Goal: Information Seeking & Learning: Find specific fact

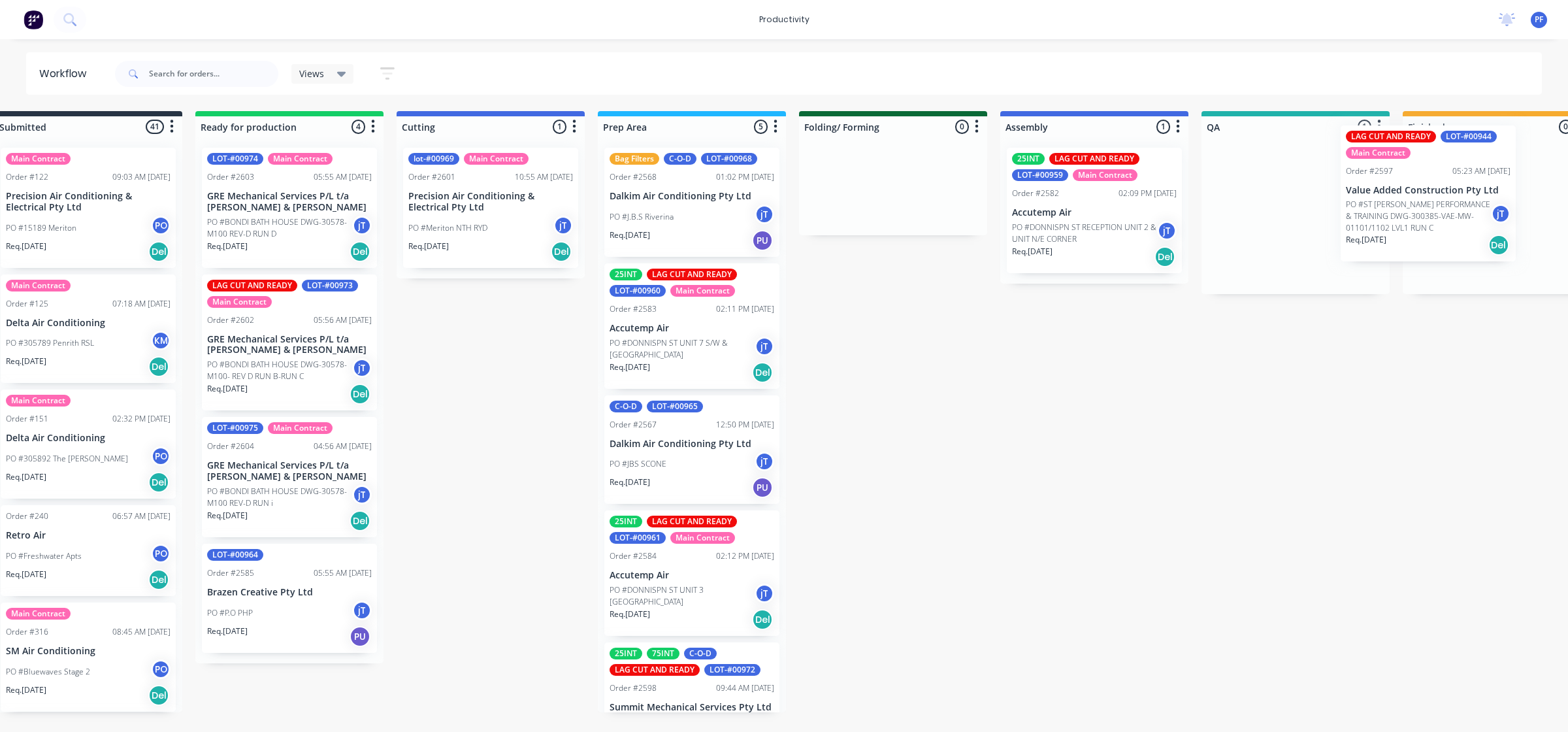
scroll to position [0, 67]
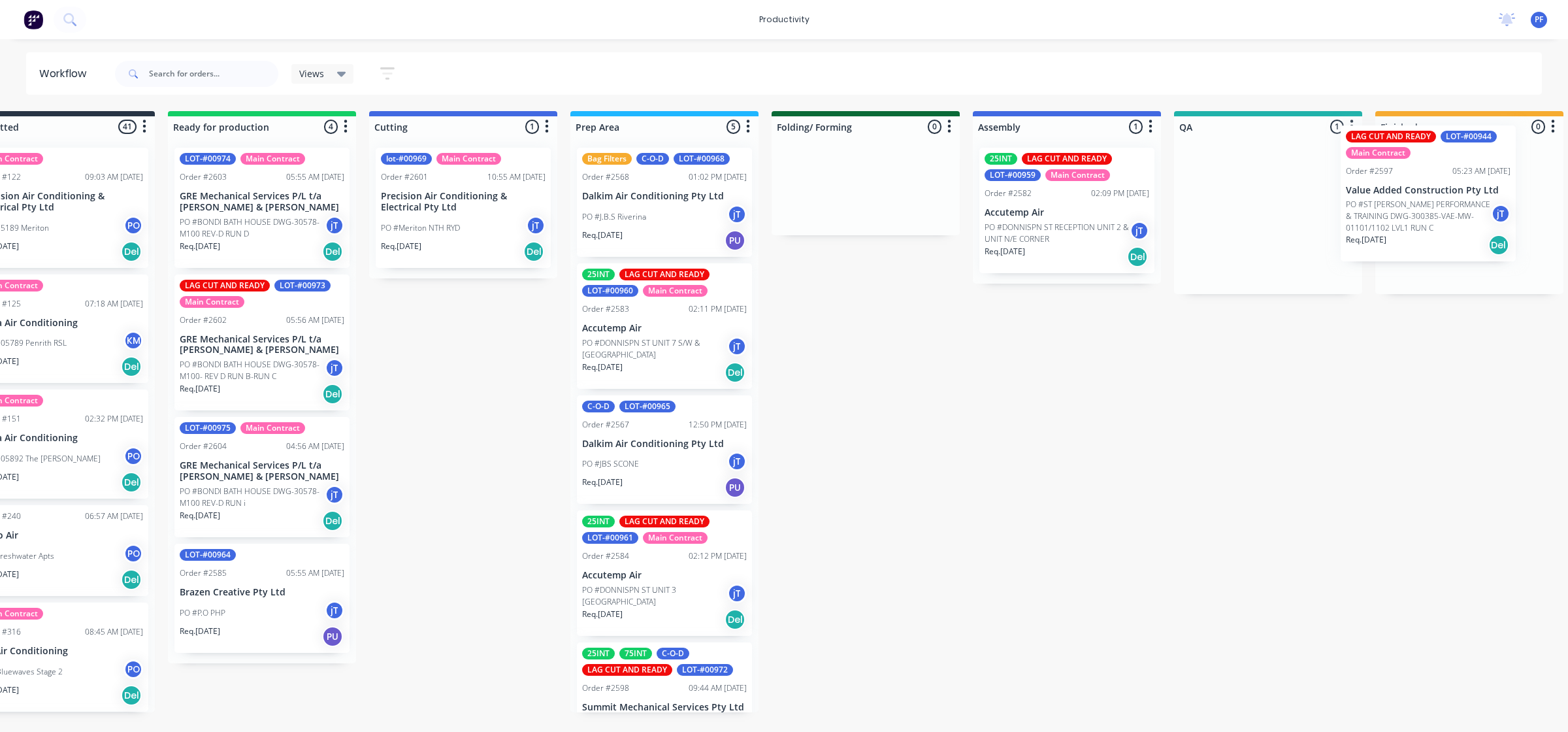
click at [1442, 207] on div "Submitted 41 Main Contract Order #122 09:03 AM [DATE] Precision Air Conditionin…" at bounding box center [1207, 411] width 2557 height 601
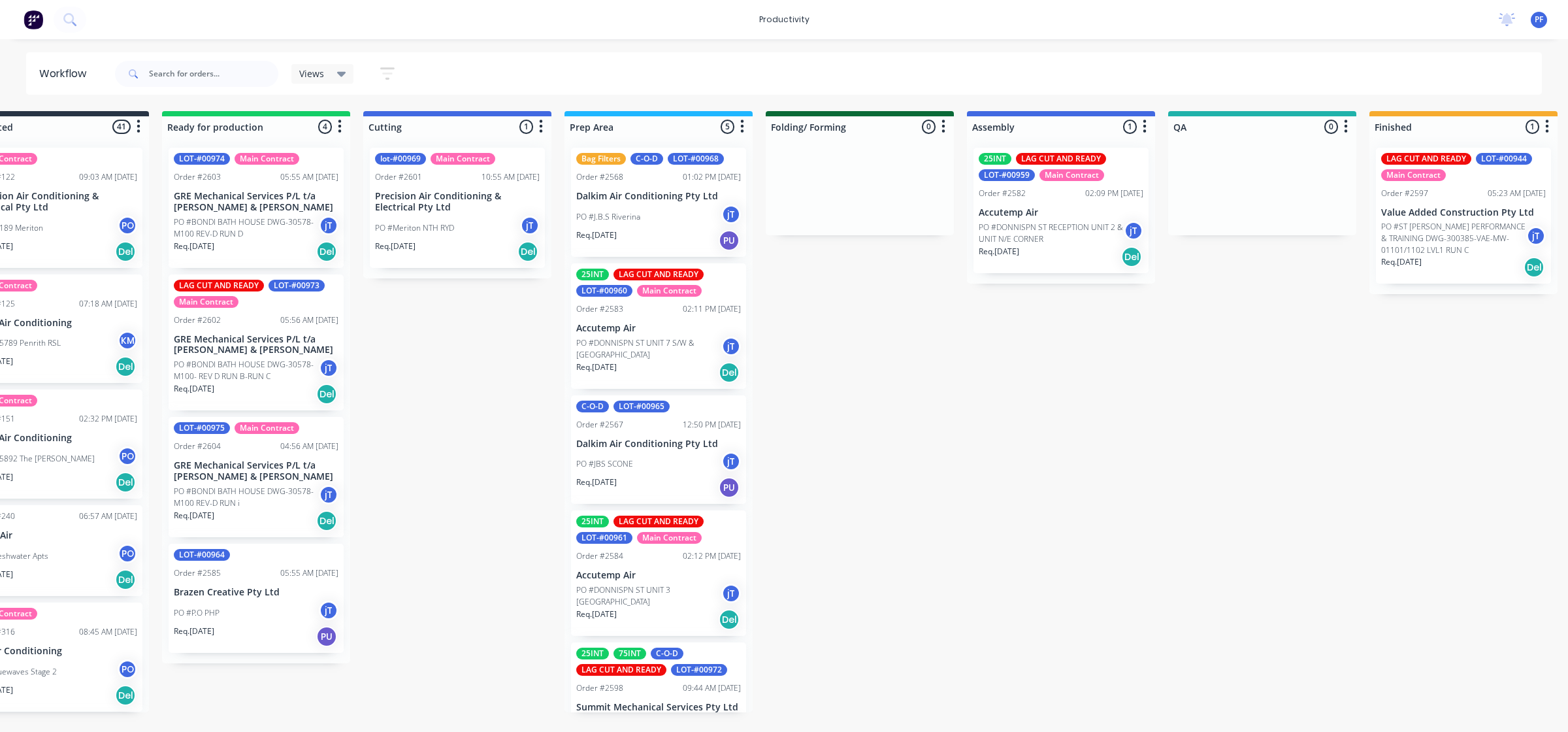
click at [1421, 221] on p "PO #ST [PERSON_NAME] PERFORMANCE & TRAINING DWG-300385-VAE-MW-01101/1102 LVL1 R…" at bounding box center [1453, 238] width 145 height 35
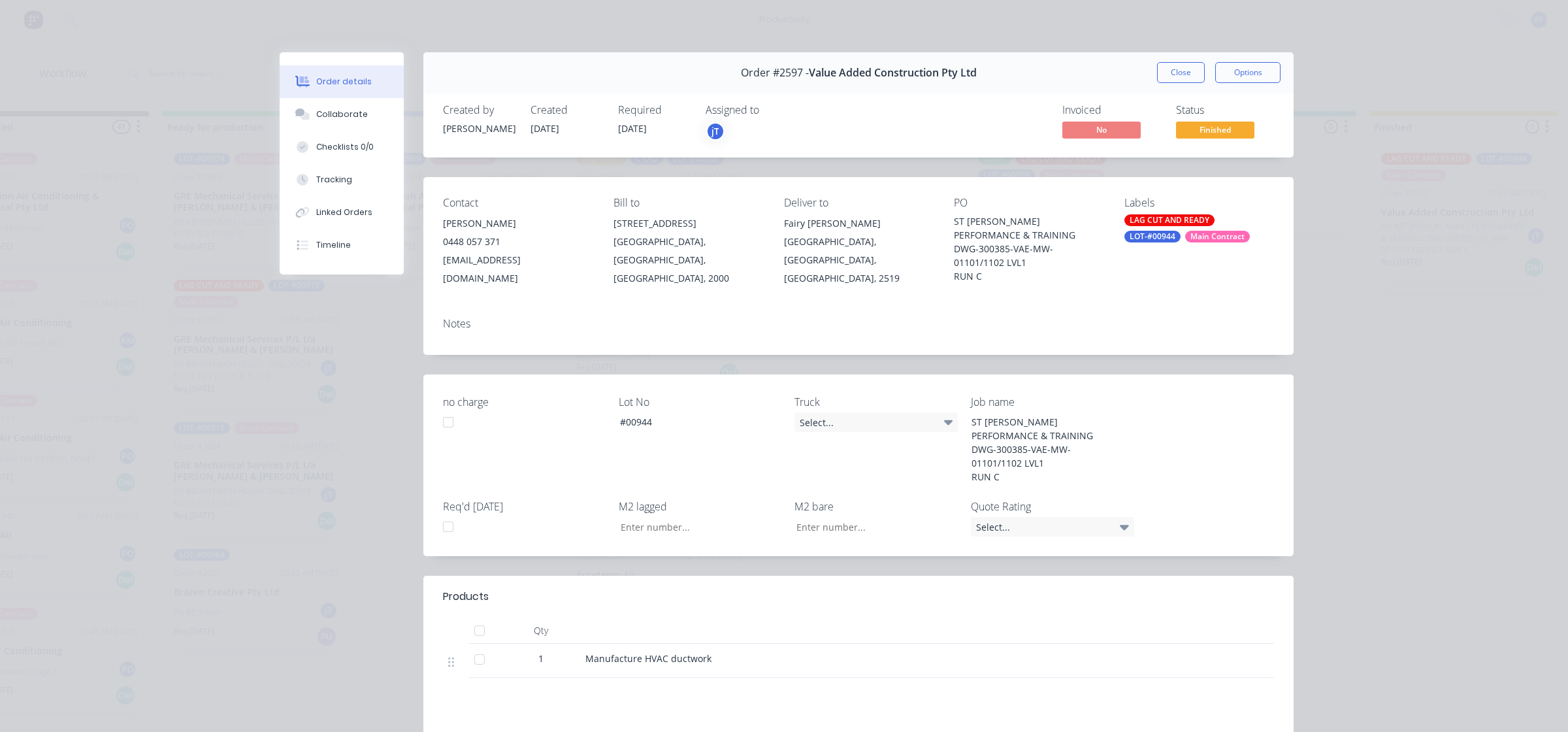
click at [1180, 231] on div "LOT-#00944" at bounding box center [1152, 236] width 56 height 12
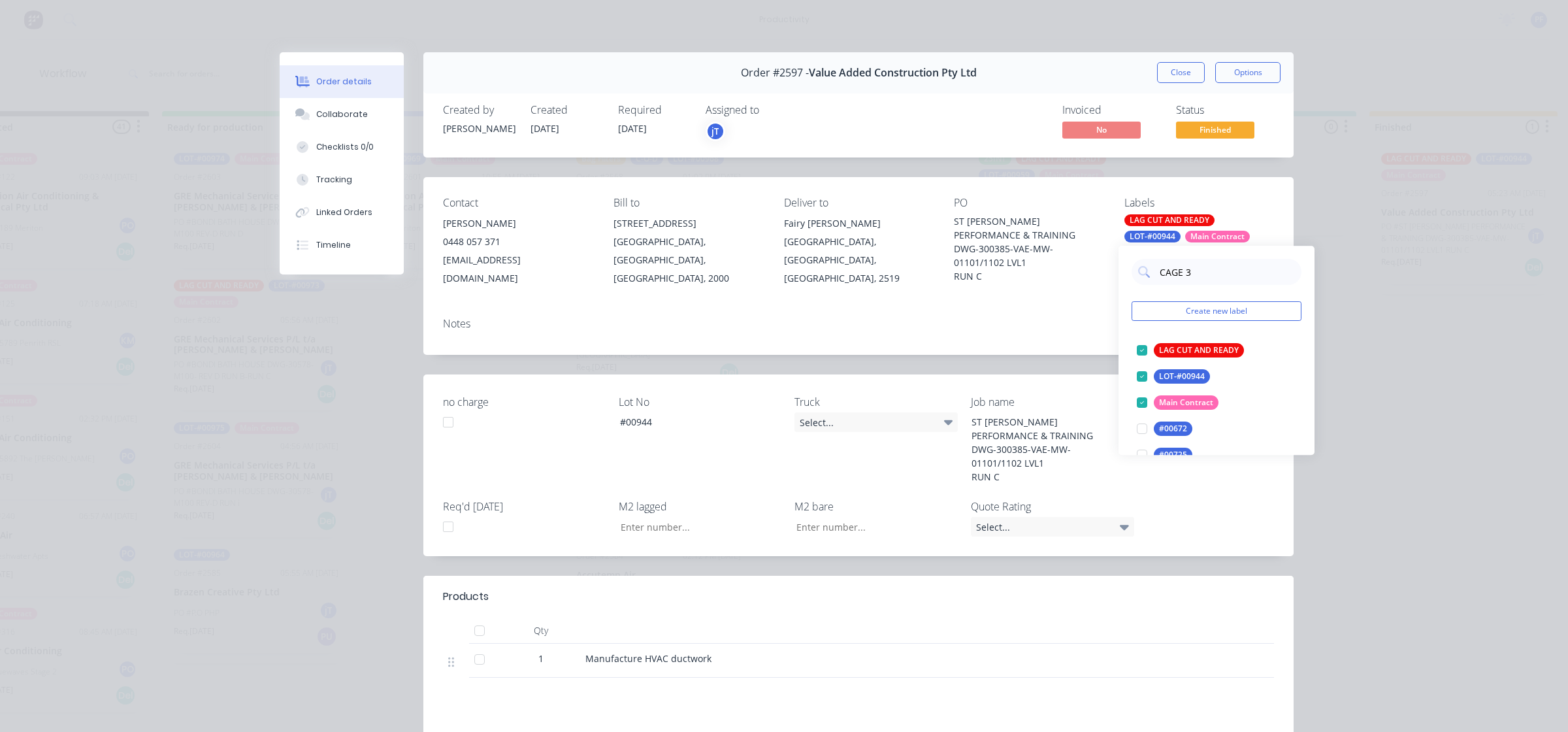
type input "CAGE 30"
drag, startPoint x: 1144, startPoint y: 350, endPoint x: 1117, endPoint y: 332, distance: 32.4
click at [1119, 338] on div "CAGE 30 Create new label CAGE 30 edit" at bounding box center [1216, 311] width 196 height 131
click at [1133, 343] on div at bounding box center [1142, 350] width 26 height 26
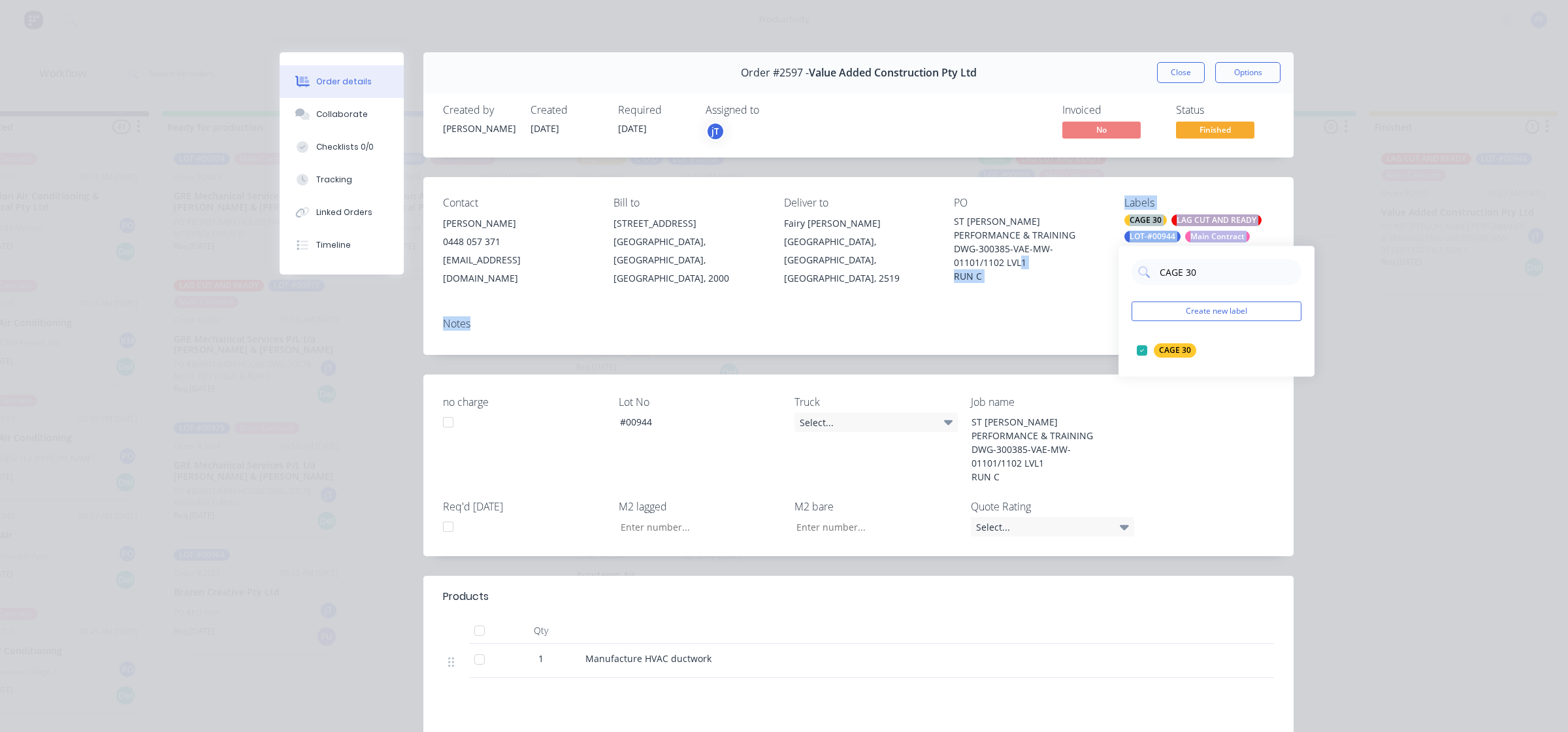
click at [1016, 303] on div "Contact [PERSON_NAME] 0448 057 371 [EMAIL_ADDRESS][DOMAIN_NAME] Bill to [STREET…" at bounding box center [858, 266] width 870 height 178
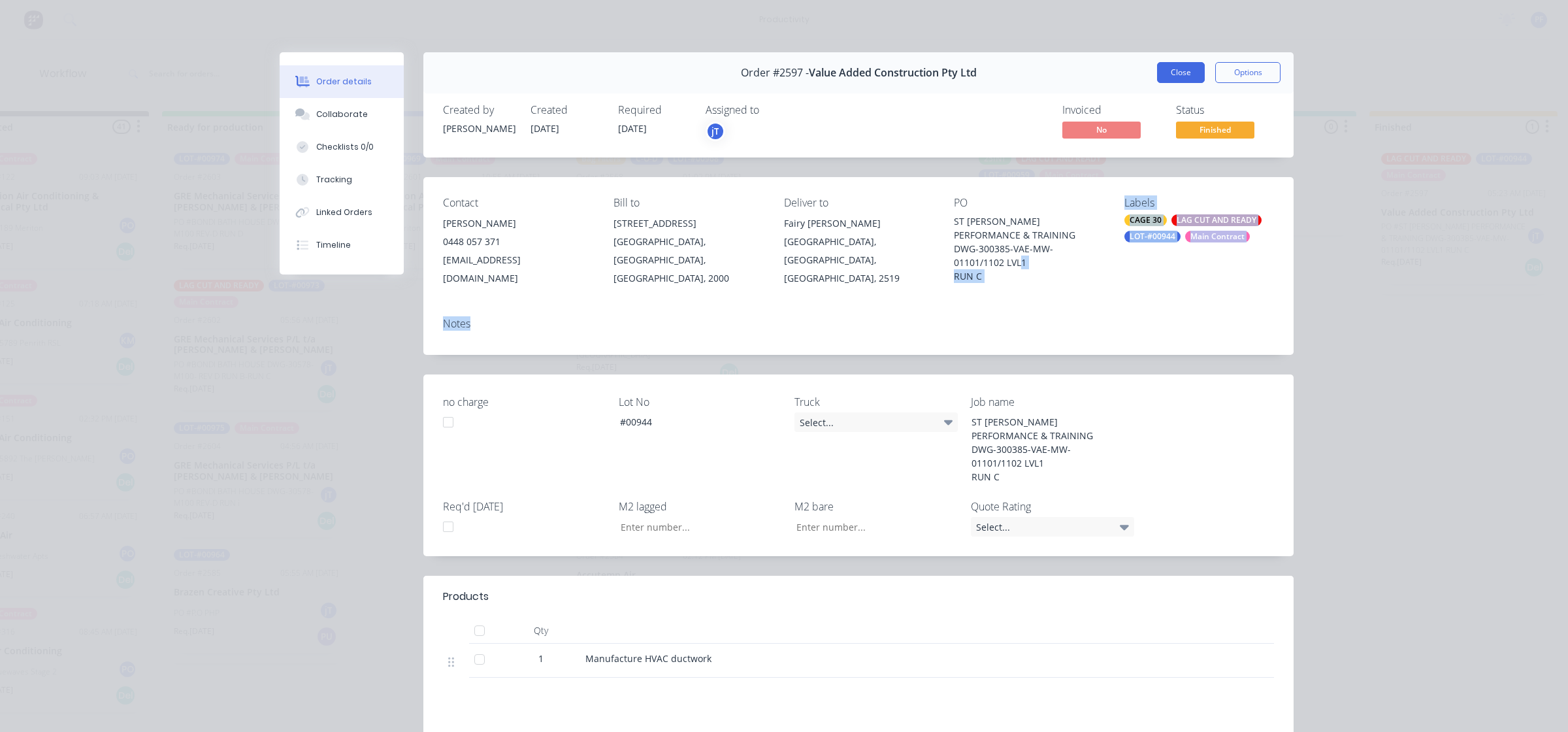
click at [1171, 62] on button "Close" at bounding box center [1181, 72] width 48 height 21
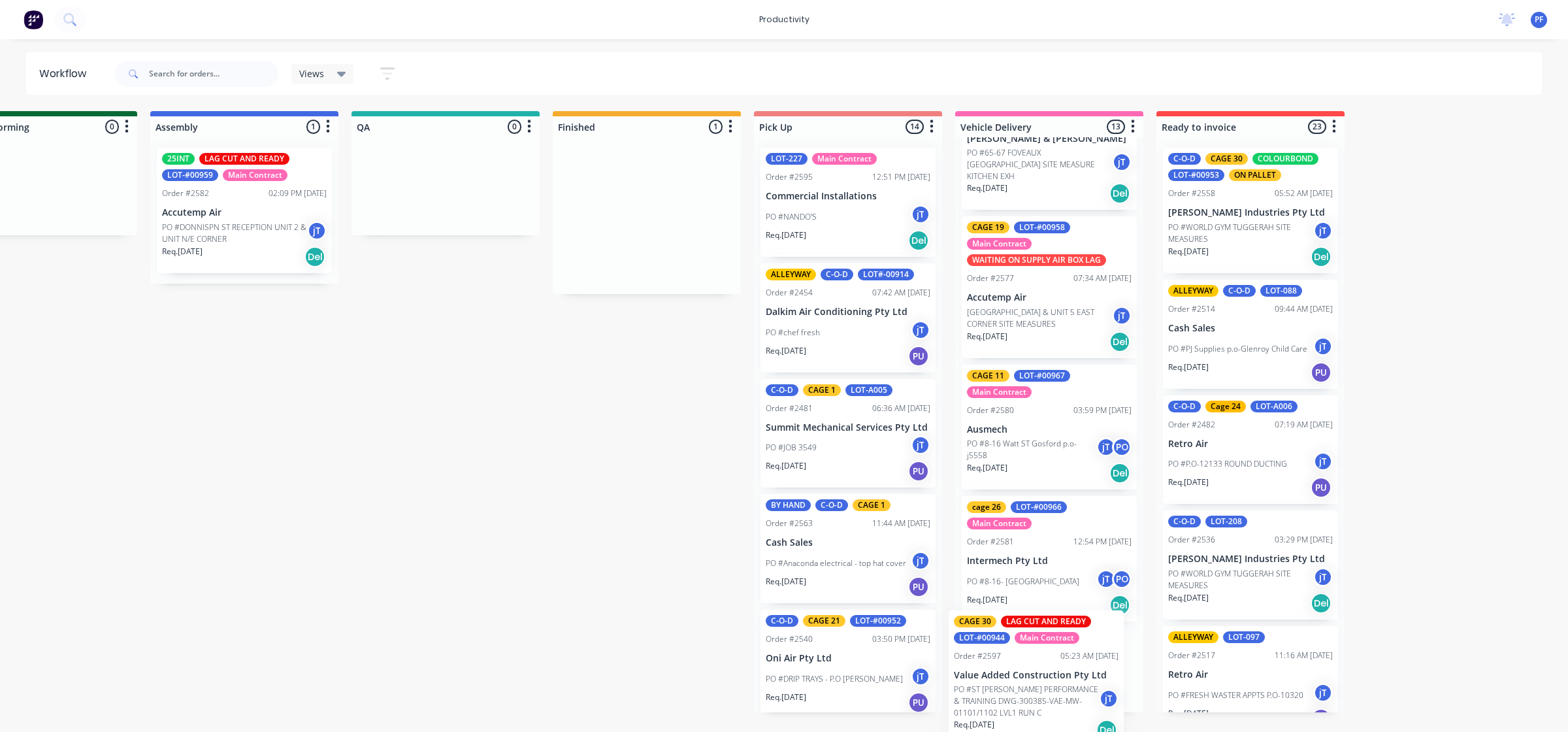
scroll to position [1437, 0]
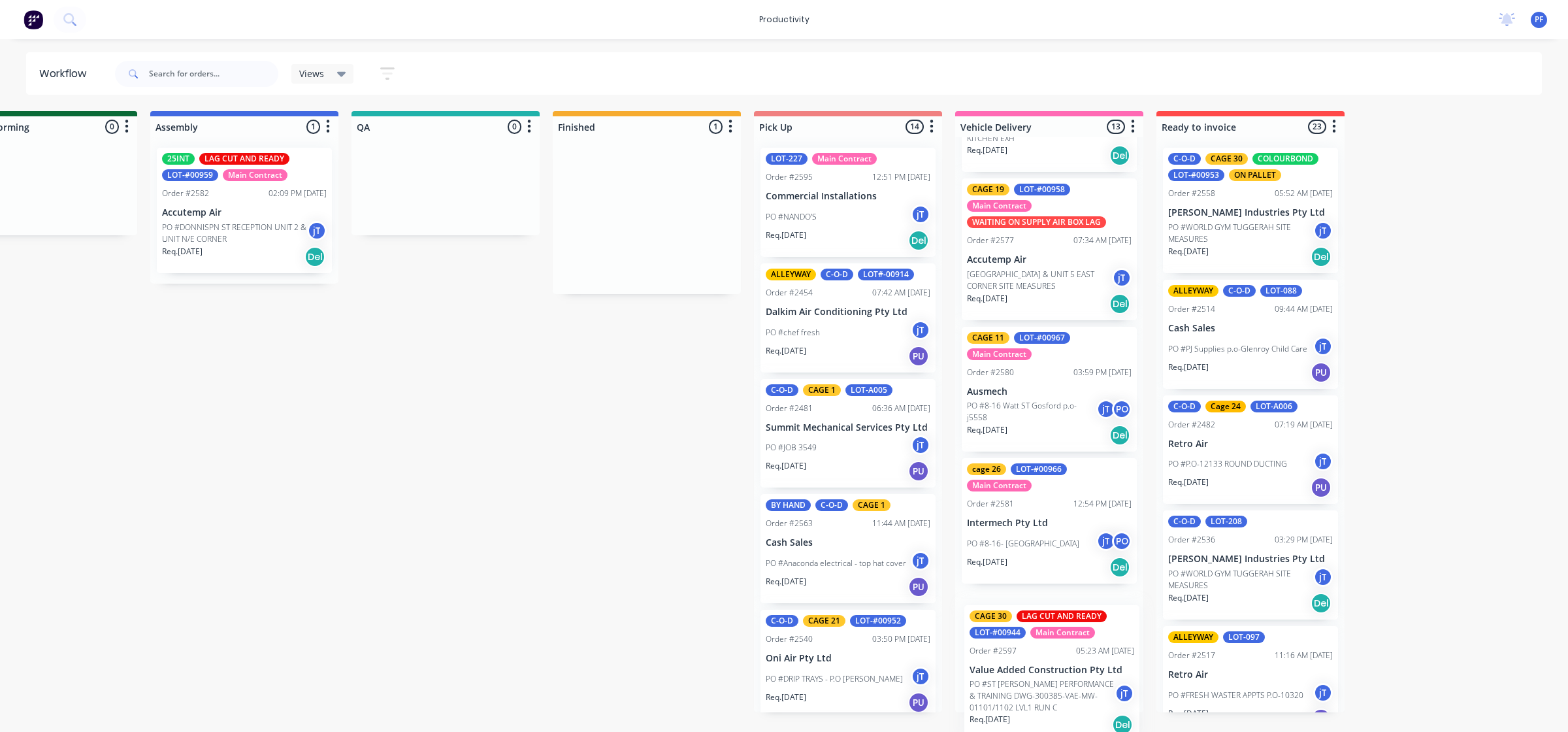
drag, startPoint x: 624, startPoint y: 225, endPoint x: 1032, endPoint y: 683, distance: 613.4
click at [1032, 683] on div "Submitted 41 Main Contract Order #122 09:03 AM [DATE] Precision Air Conditionin…" at bounding box center [385, 411] width 2557 height 601
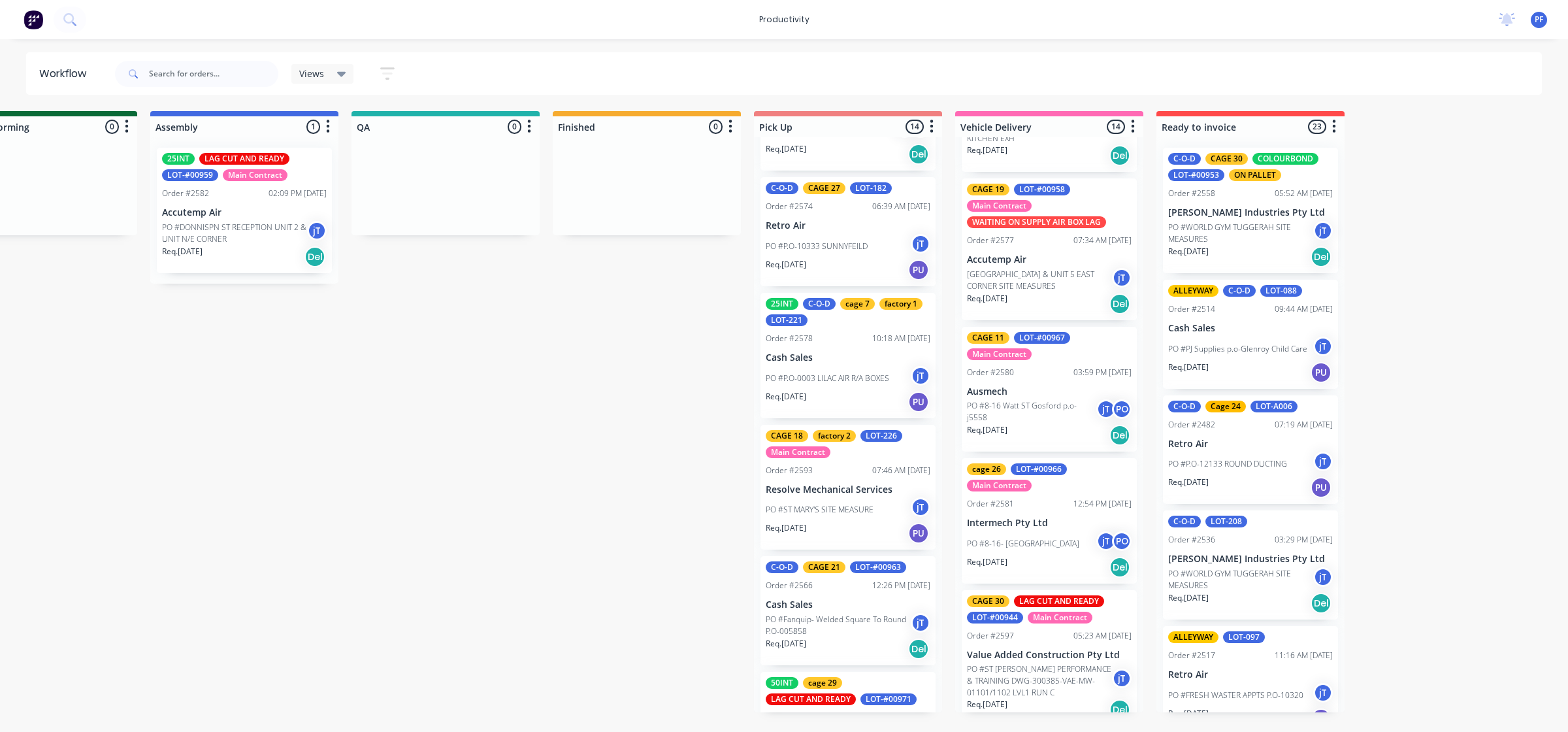
scroll to position [1135, 0]
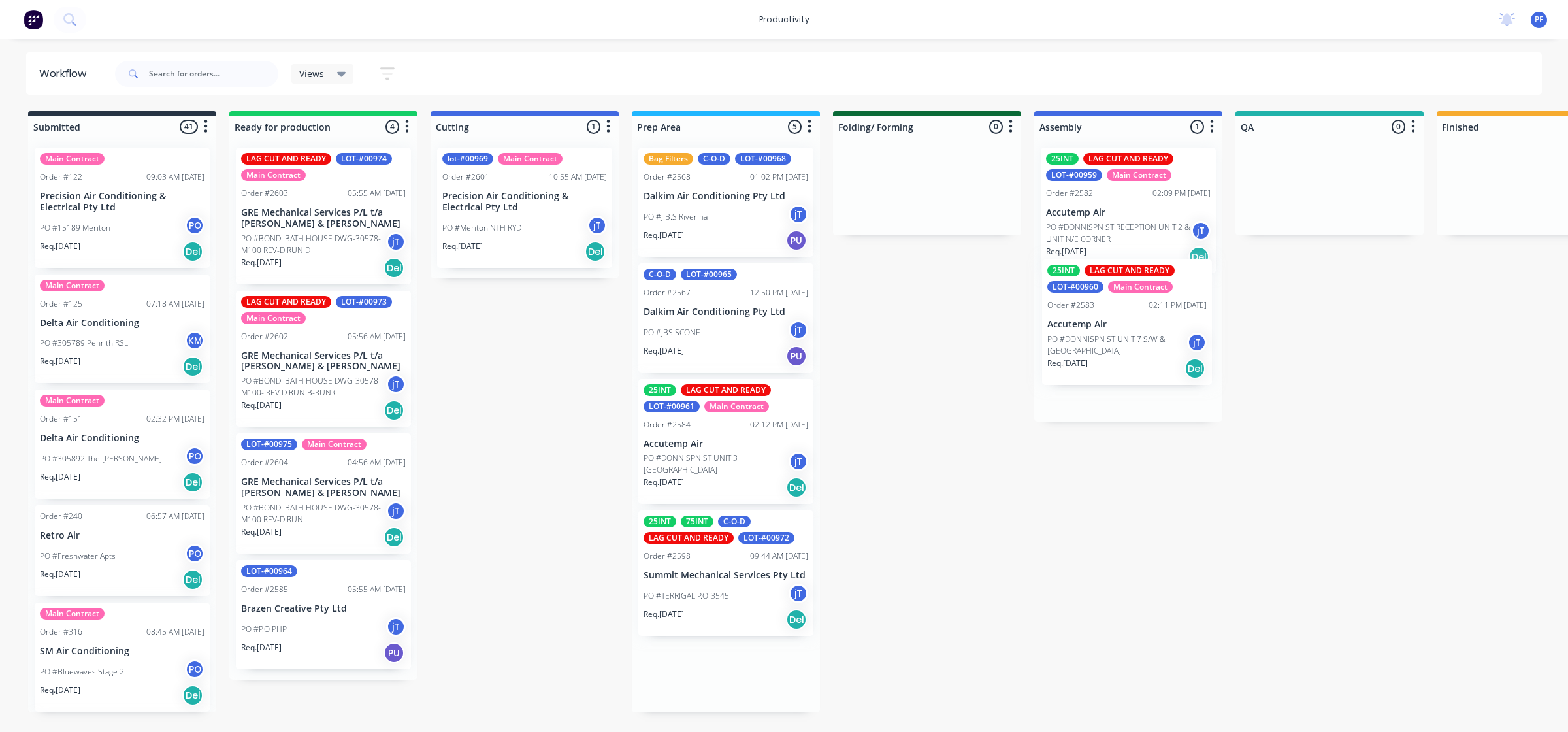
drag, startPoint x: 733, startPoint y: 337, endPoint x: 1119, endPoint y: 354, distance: 386.4
click at [1119, 354] on div "Submitted 41 Main Contract Order #122 09:03 AM [DATE] Precision Air Conditionin…" at bounding box center [1268, 411] width 2557 height 601
